Goal: Book appointment/travel/reservation

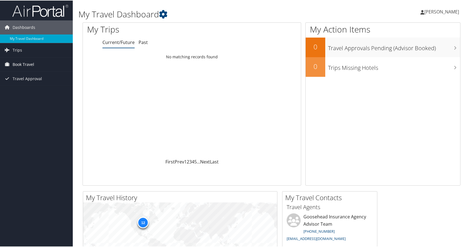
click at [32, 64] on span "Book Travel" at bounding box center [24, 64] width 22 height 14
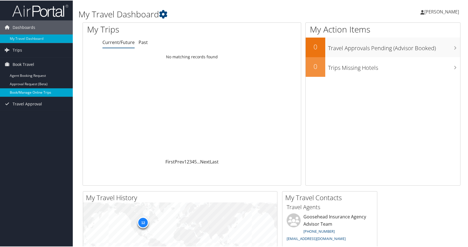
click at [39, 94] on link "Book/Manage Online Trips" at bounding box center [36, 92] width 73 height 8
click at [49, 93] on link "Book/Manage Online Trips" at bounding box center [36, 92] width 73 height 8
